Goal: Use online tool/utility

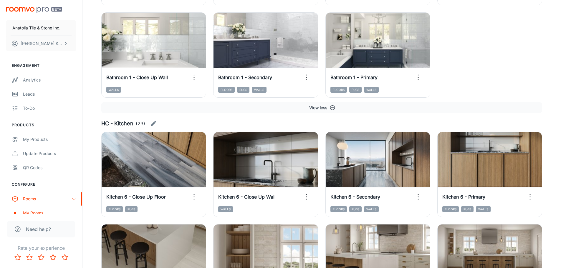
scroll to position [1354, 0]
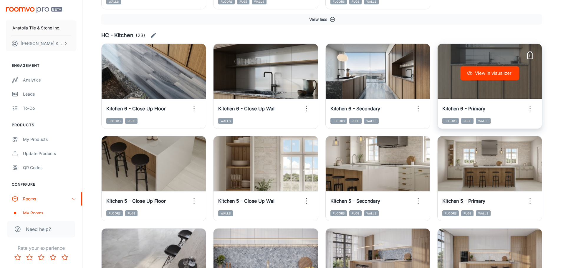
click at [498, 76] on button "View in visualizer" at bounding box center [489, 73] width 59 height 14
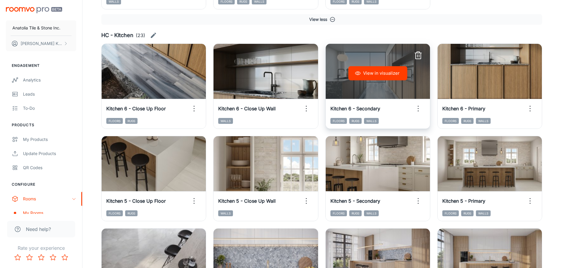
click at [370, 69] on button "View in visualizer" at bounding box center [377, 73] width 59 height 14
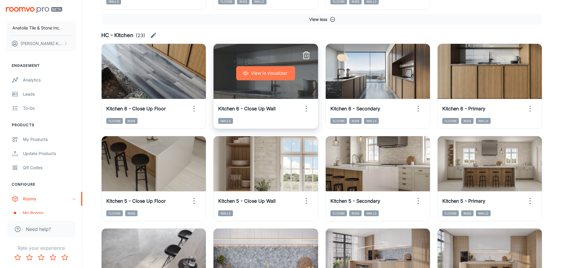
click at [261, 70] on button "View in visualizer" at bounding box center [265, 73] width 59 height 14
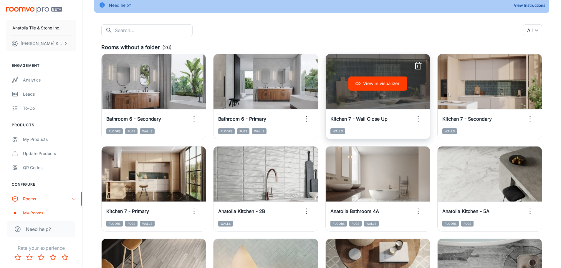
scroll to position [0, 0]
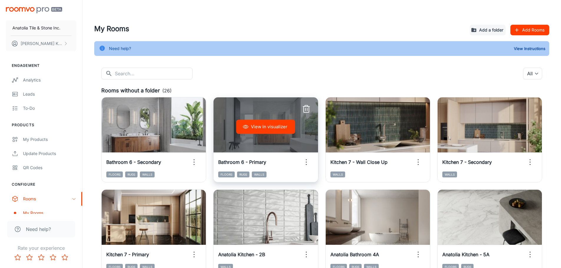
click at [277, 124] on button "View in visualizer" at bounding box center [265, 127] width 59 height 14
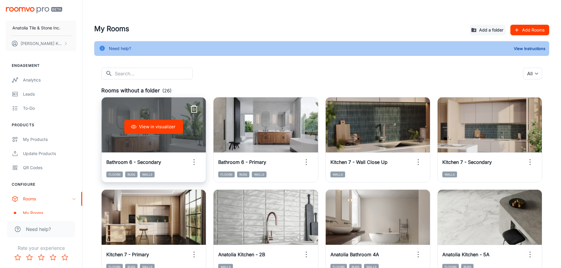
click at [146, 126] on button "View in visualizer" at bounding box center [153, 127] width 59 height 14
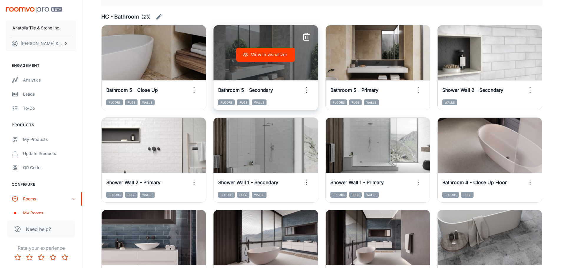
scroll to position [795, 0]
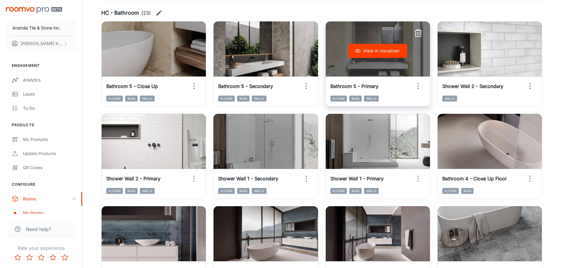
click at [381, 50] on button "View in visualizer" at bounding box center [377, 51] width 59 height 14
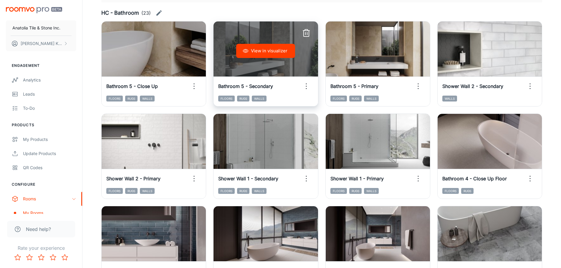
click at [289, 44] on button "View in visualizer" at bounding box center [265, 51] width 59 height 14
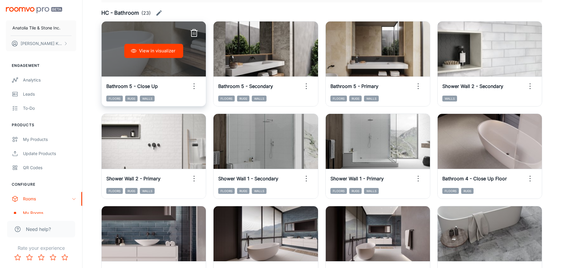
click at [140, 46] on button "View in visualizer" at bounding box center [153, 51] width 59 height 14
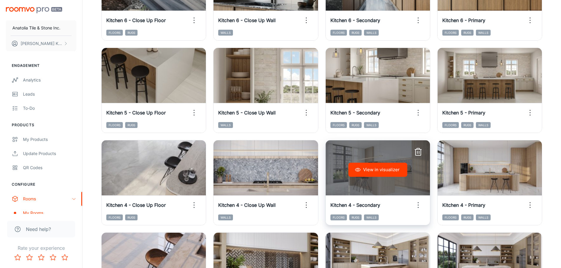
scroll to position [1531, 0]
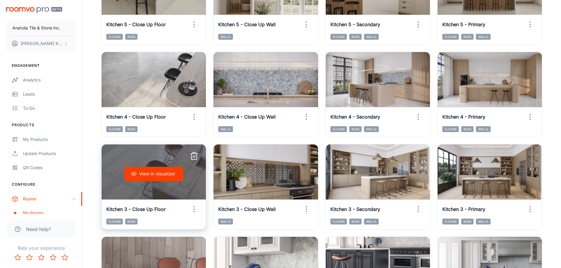
click at [138, 170] on button "View in visualizer" at bounding box center [153, 174] width 59 height 14
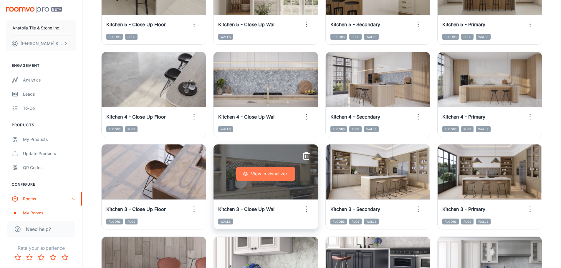
click at [280, 168] on button "View in visualizer" at bounding box center [265, 174] width 59 height 14
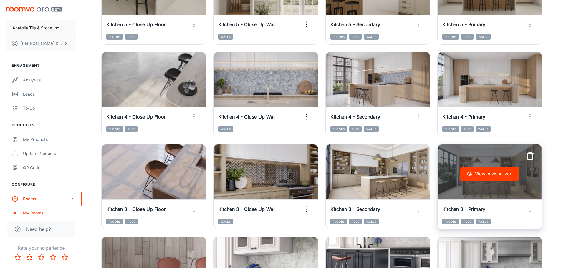
click at [481, 173] on button "View in visualizer" at bounding box center [489, 174] width 59 height 14
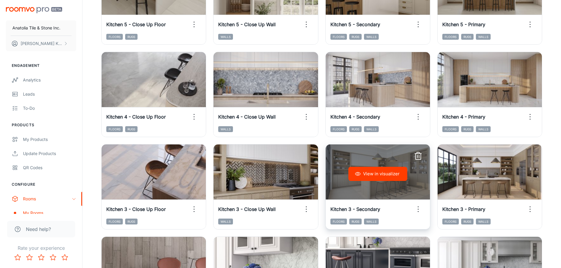
click at [377, 169] on button "View in visualizer" at bounding box center [377, 174] width 59 height 14
